Goal: Check status

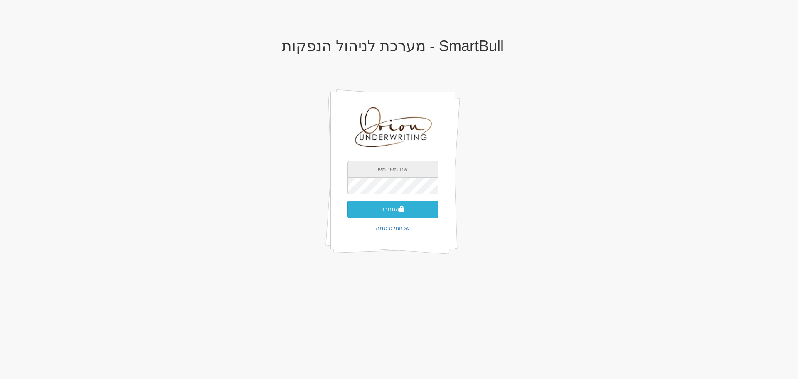
type input "[EMAIL_ADDRESS][DOMAIN_NAME]"
click at [407, 213] on button "התחבר" at bounding box center [393, 208] width 91 height 17
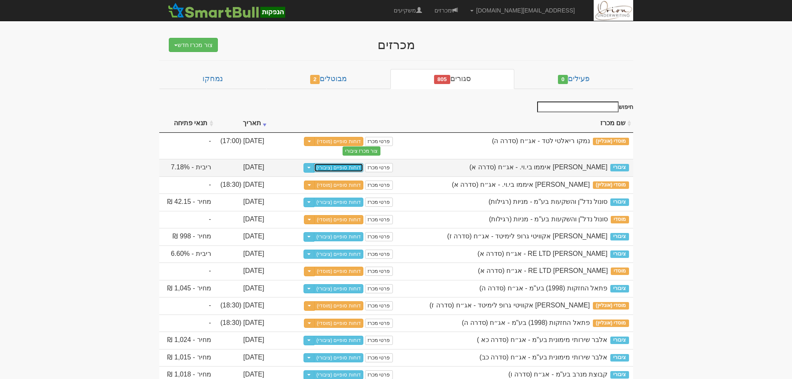
click at [346, 168] on link "דוחות סופיים (ציבורי)" at bounding box center [338, 167] width 49 height 9
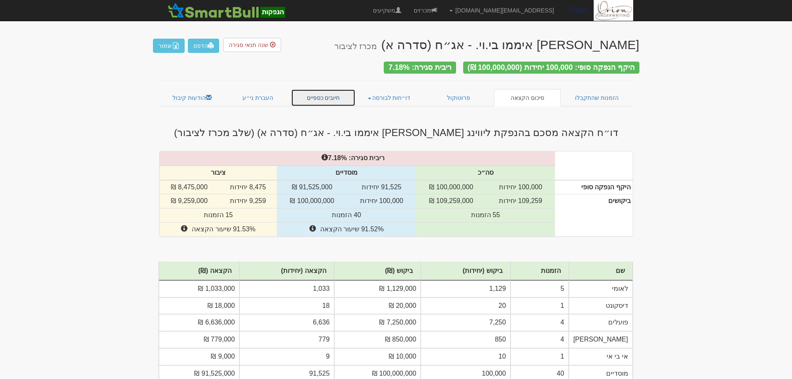
click at [331, 94] on link "חיובים כספיים" at bounding box center [323, 97] width 65 height 17
